Goal: Information Seeking & Learning: Learn about a topic

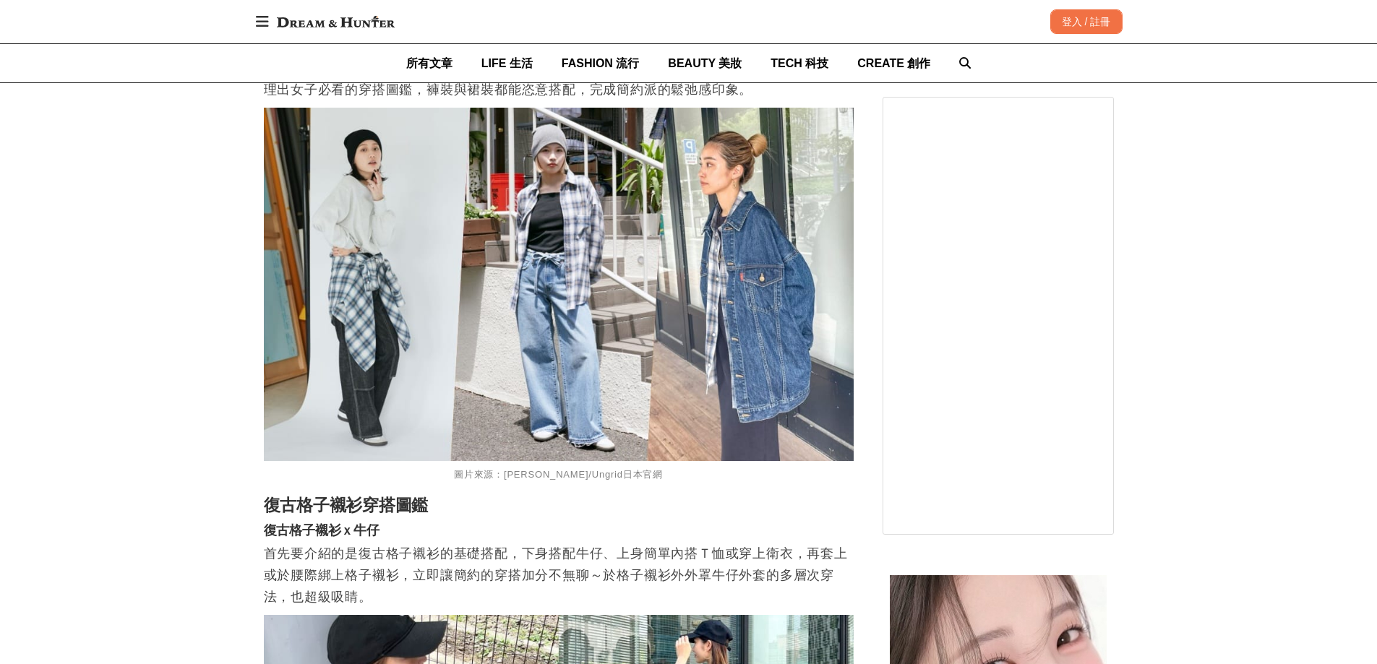
scroll to position [939, 0]
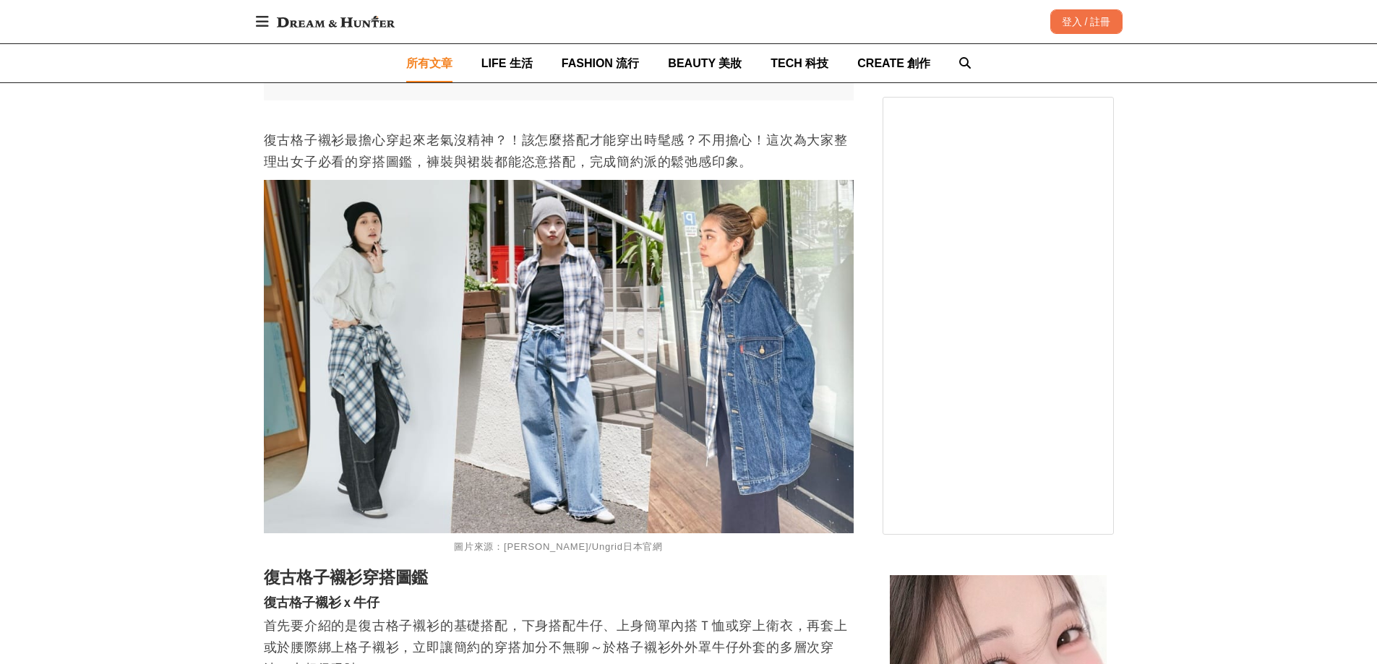
click at [430, 67] on span "所有文章" at bounding box center [429, 63] width 46 height 12
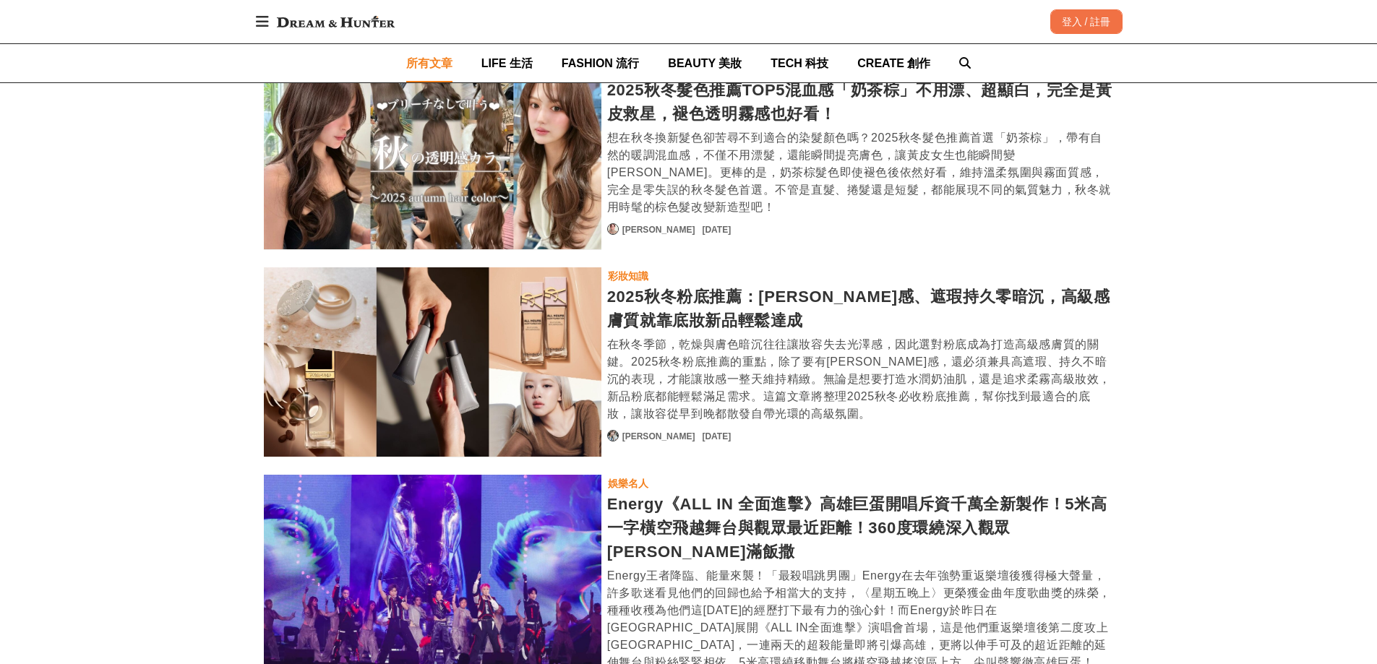
scroll to position [2746, 0]
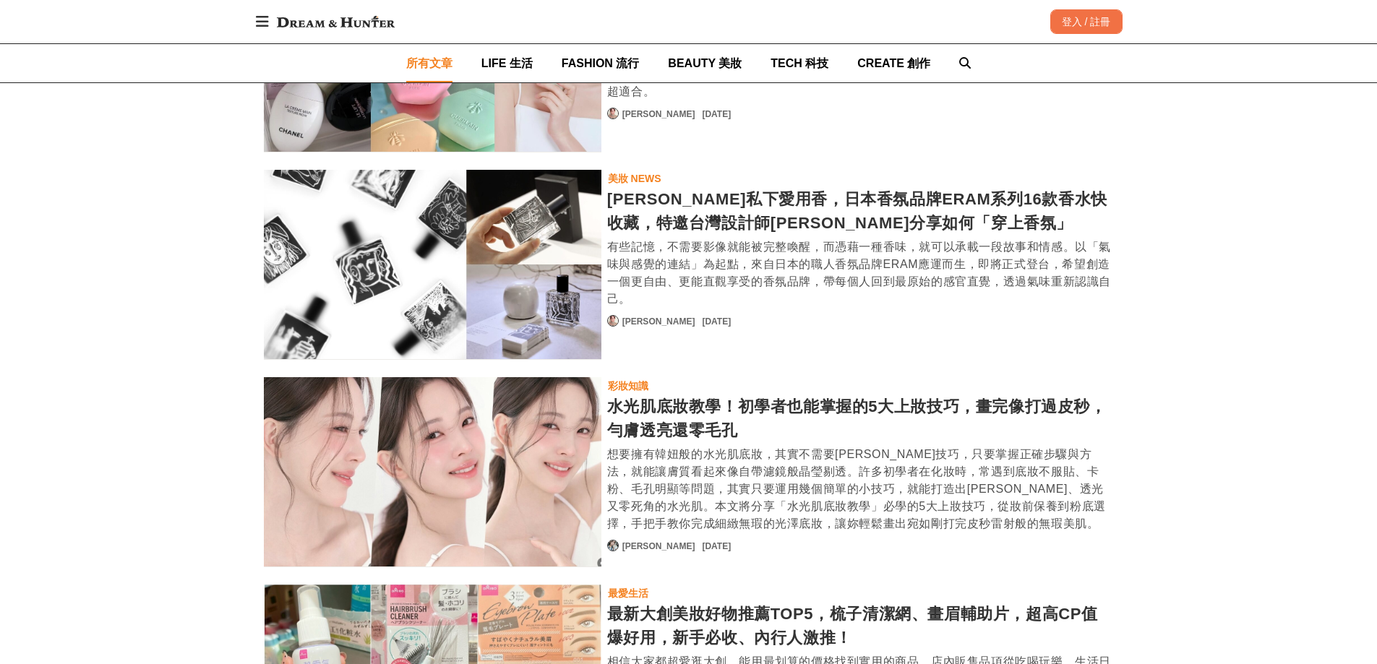
scroll to position [4263, 0]
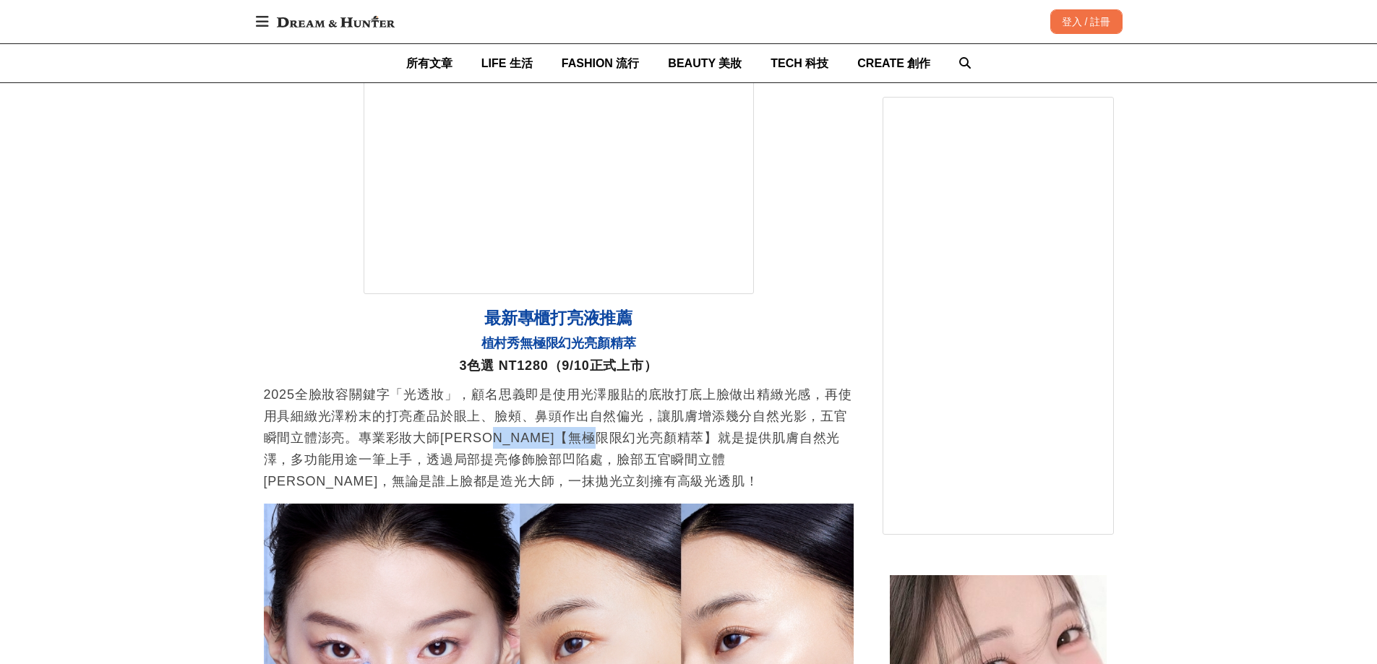
drag, startPoint x: 522, startPoint y: 442, endPoint x: 655, endPoint y: 440, distance: 133.7
click at [655, 440] on p "2025全臉妝容關鍵字「光透妝」，顧名思義即是使用光澤服貼的底妝打底上臉做出精緻光感，再使用具細緻光澤粉末的打亮產品於眼上、臉頰、鼻頭作出自然偏光，讓肌膚增添…" at bounding box center [559, 438] width 590 height 108
